Goal: Navigation & Orientation: Find specific page/section

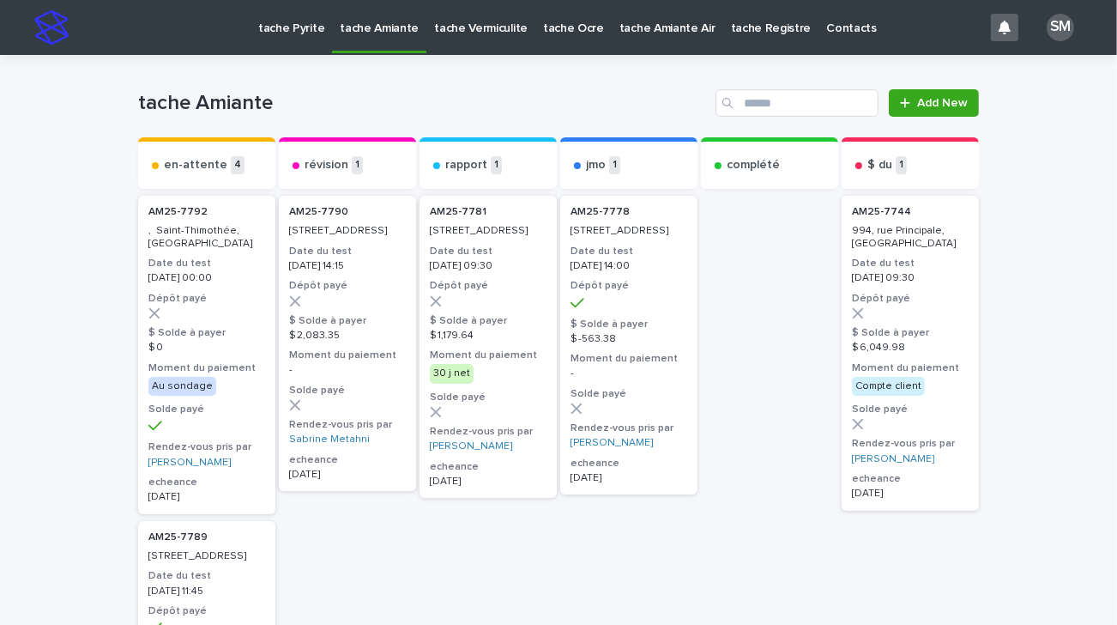
click at [317, 31] on p "tache Pyrite" at bounding box center [291, 18] width 66 height 36
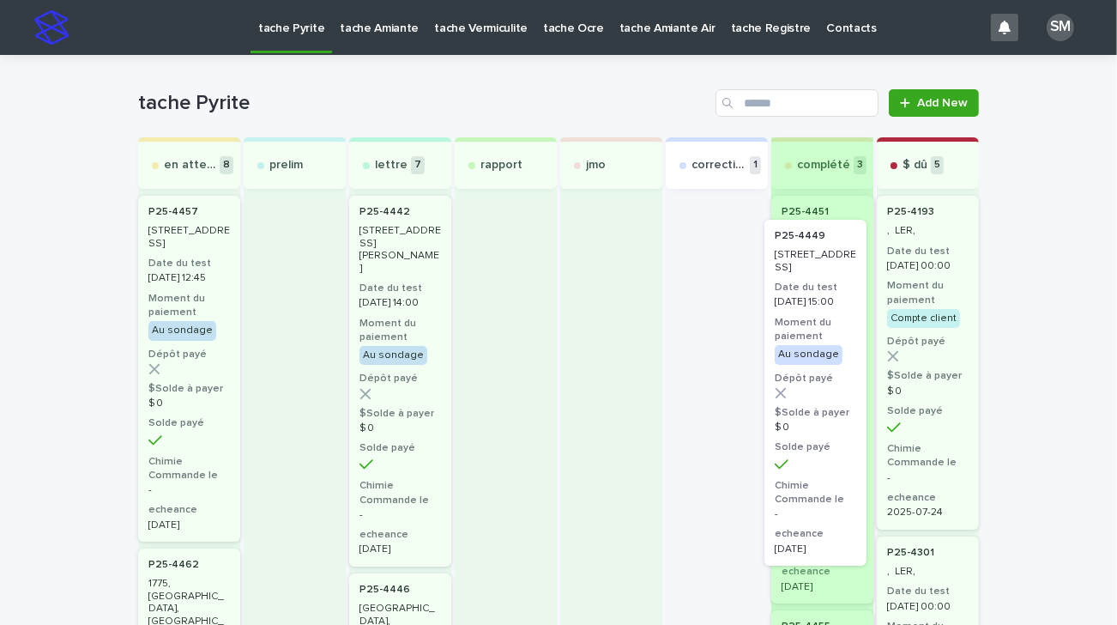
drag, startPoint x: 687, startPoint y: 244, endPoint x: 804, endPoint y: 269, distance: 119.5
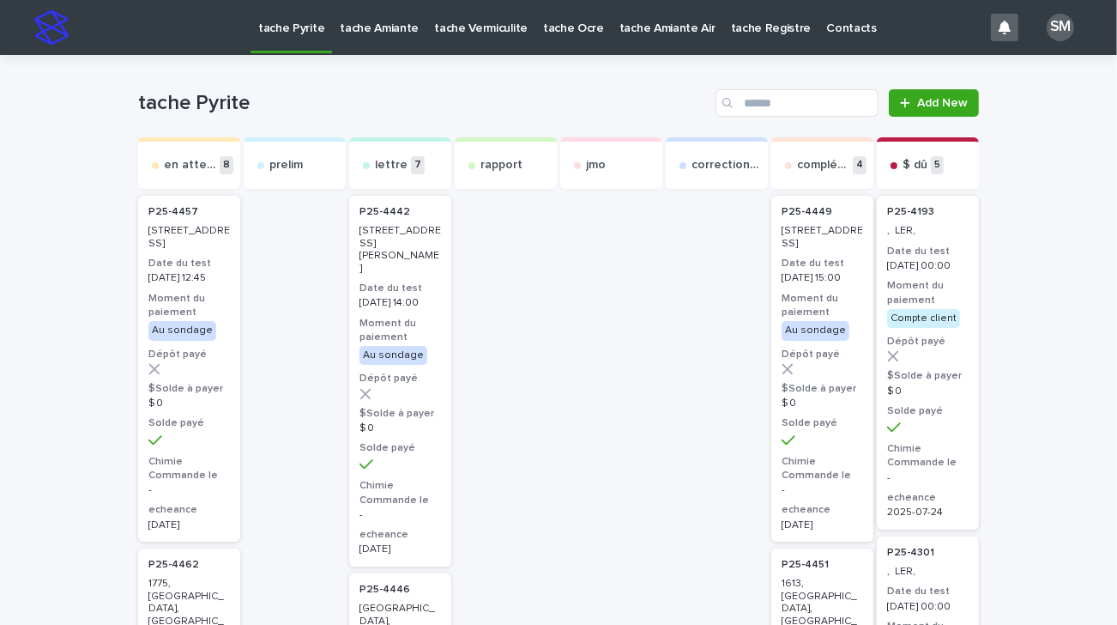
click at [369, 27] on p "tache Amiante" at bounding box center [379, 18] width 79 height 36
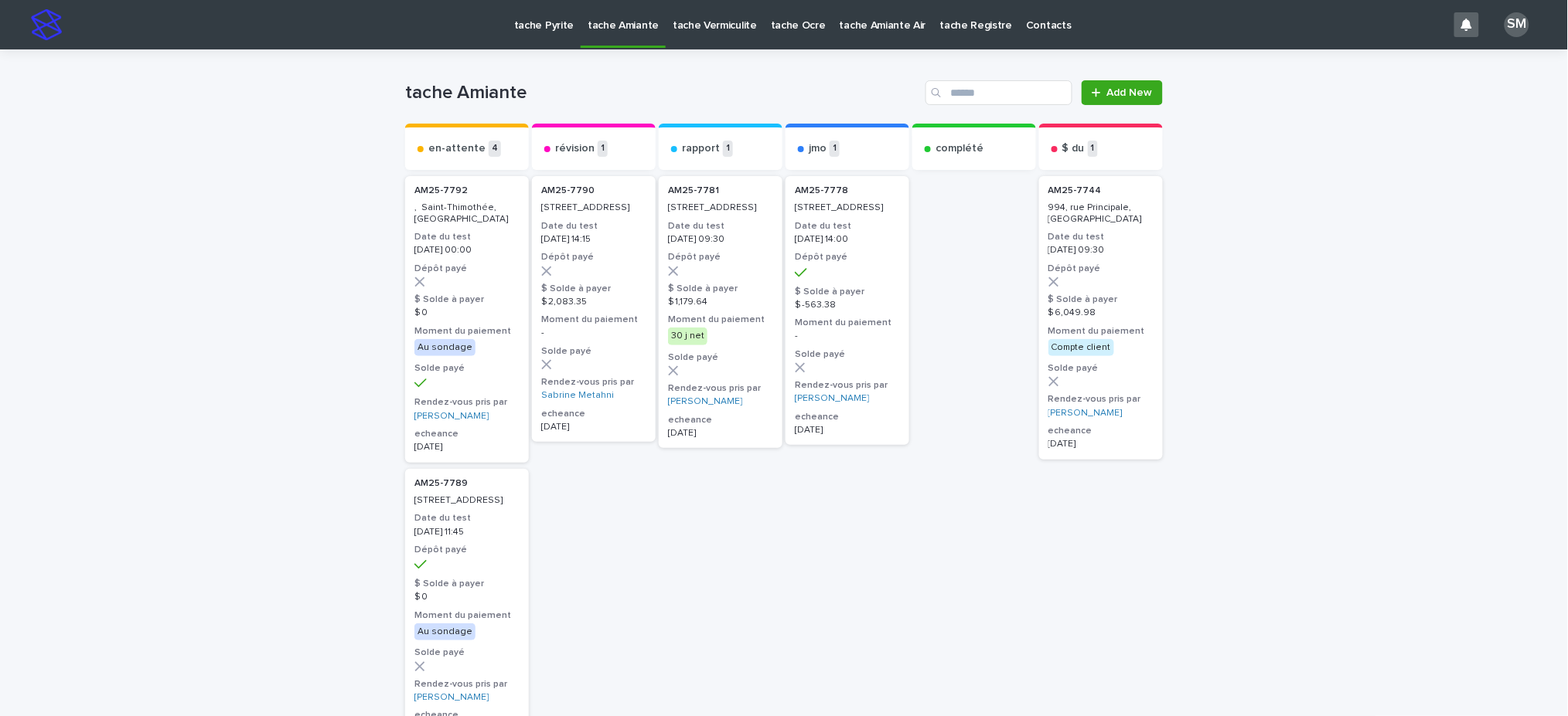
click at [716, 26] on p "tache Vermiculite" at bounding box center [715, 16] width 85 height 32
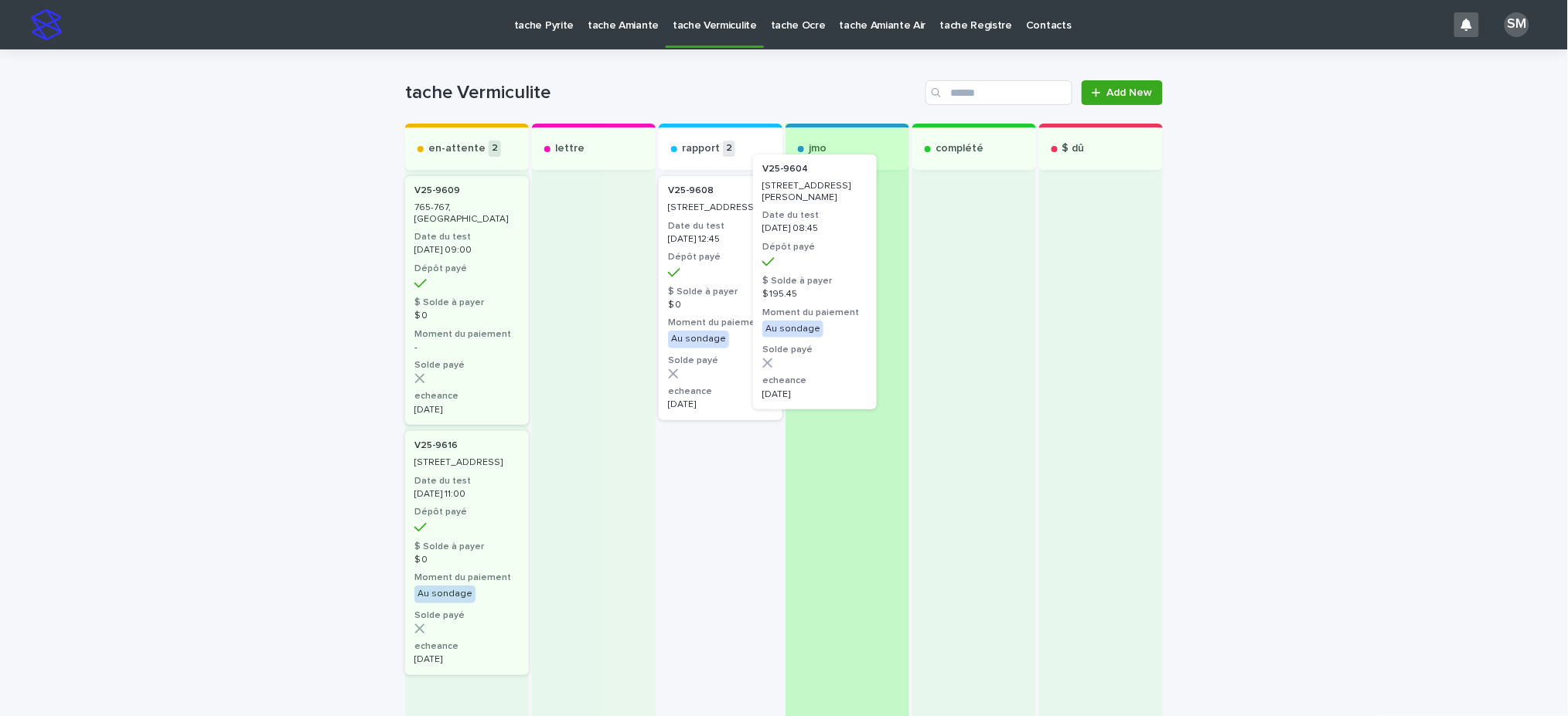
drag, startPoint x: 703, startPoint y: 234, endPoint x: 825, endPoint y: 208, distance: 124.7
click at [825, 208] on div "en-attente 2 V25-9609 765-767, 4e Rue , [GEOGRAPHIC_DATA] Date du test [DATE] 0…" at bounding box center [784, 440] width 758 height 635
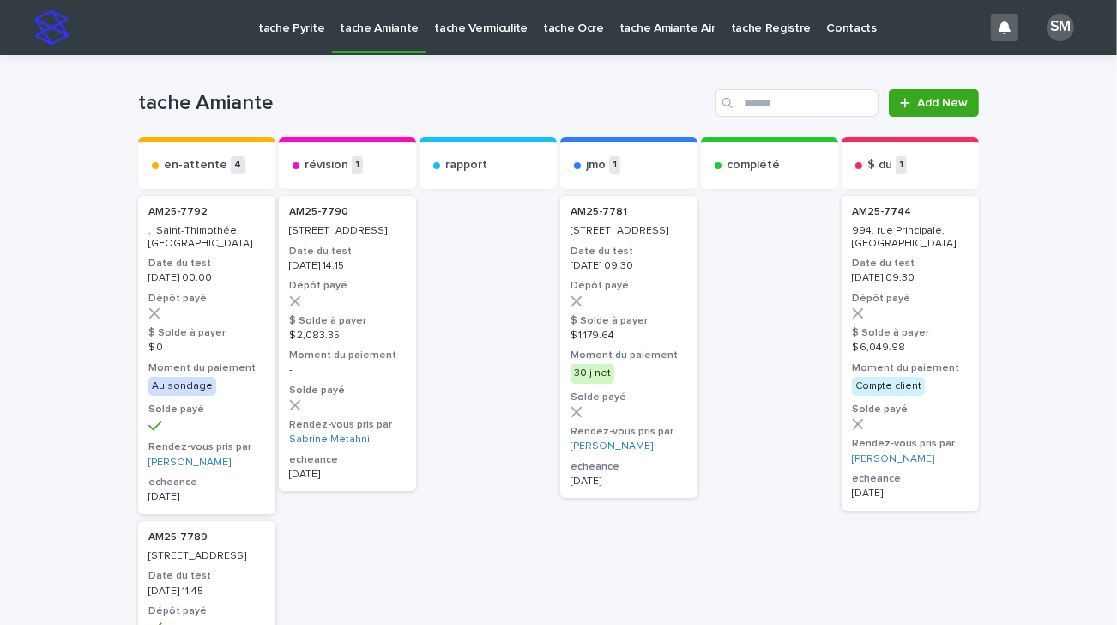
click at [461, 17] on p "tache Vermiculite" at bounding box center [481, 18] width 94 height 36
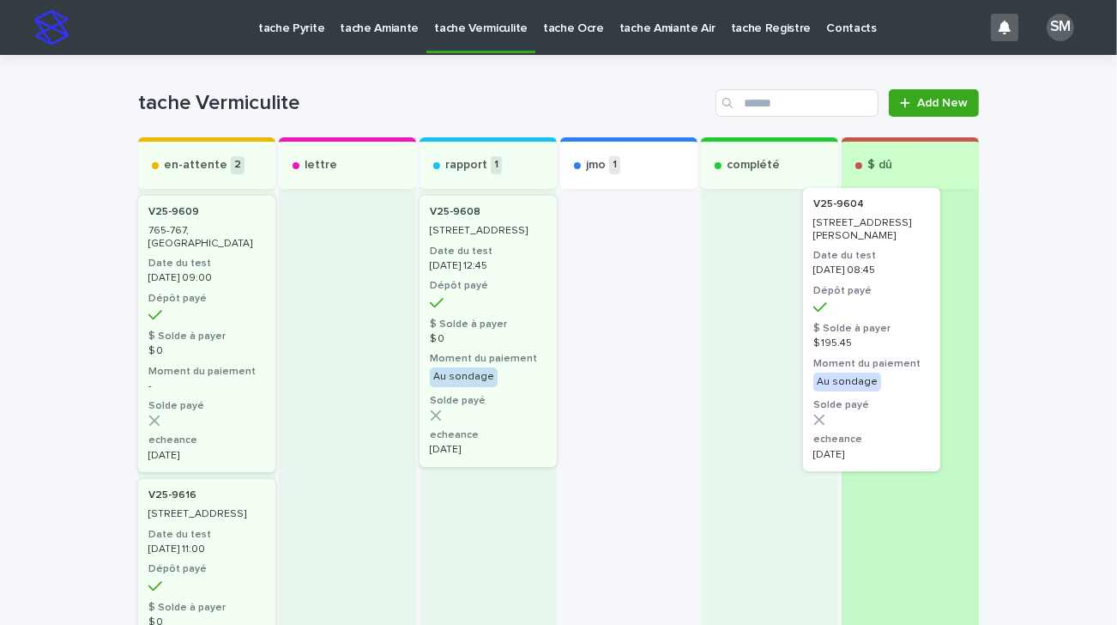
drag, startPoint x: 625, startPoint y: 227, endPoint x: 884, endPoint y: 220, distance: 258.3
click at [884, 220] on div "en-attente 2 V25-9609 765-767, 4e Rue , Saint-Jean-sur-Richelieu Date du test 2…" at bounding box center [558, 489] width 841 height 705
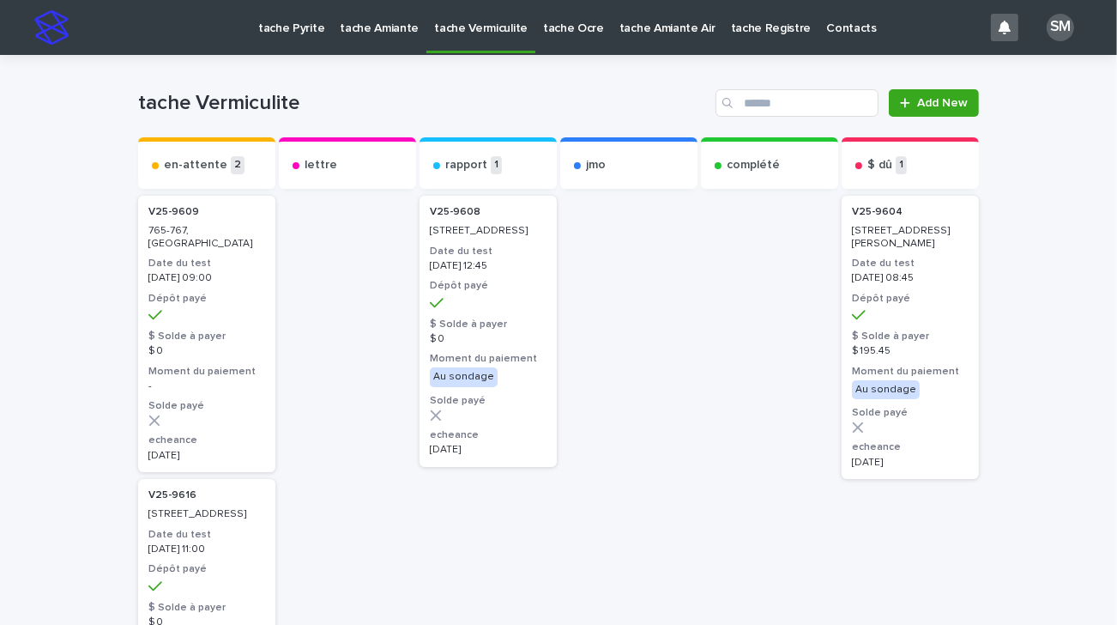
click at [882, 275] on p "[DATE] 08:45" at bounding box center [910, 278] width 117 height 12
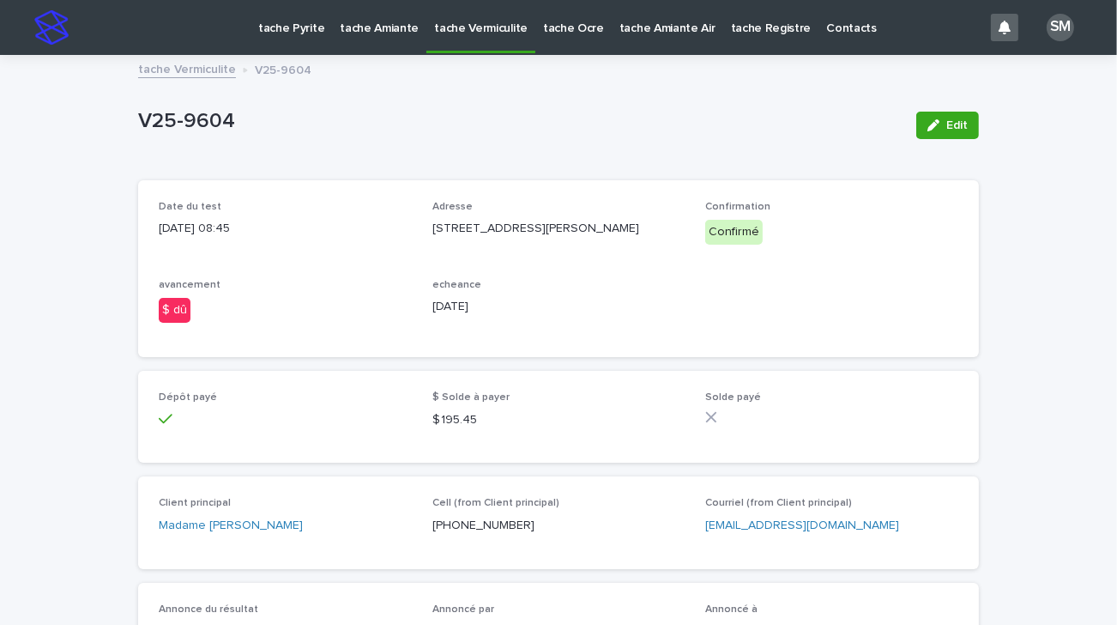
click at [441, 16] on p "tache Vermiculite" at bounding box center [481, 18] width 94 height 36
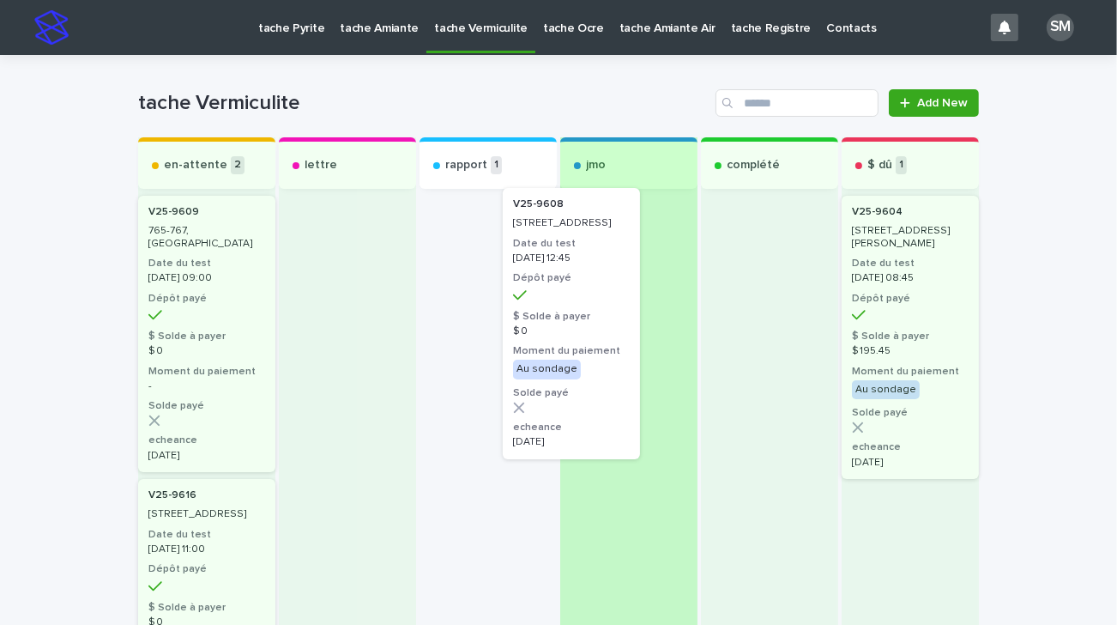
drag, startPoint x: 447, startPoint y: 231, endPoint x: 595, endPoint y: 211, distance: 148.9
click at [595, 211] on div "en-attente 2 V25-9609 765-767, 4e Rue , Saint-Jean-sur-Richelieu Date du test 2…" at bounding box center [558, 489] width 841 height 705
